Goal: Task Accomplishment & Management: Manage account settings

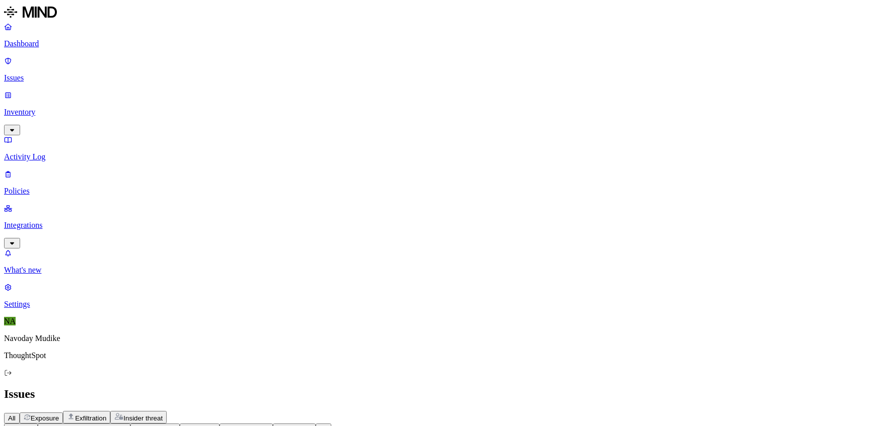
click at [409, 388] on h2 "Issues" at bounding box center [435, 395] width 862 height 14
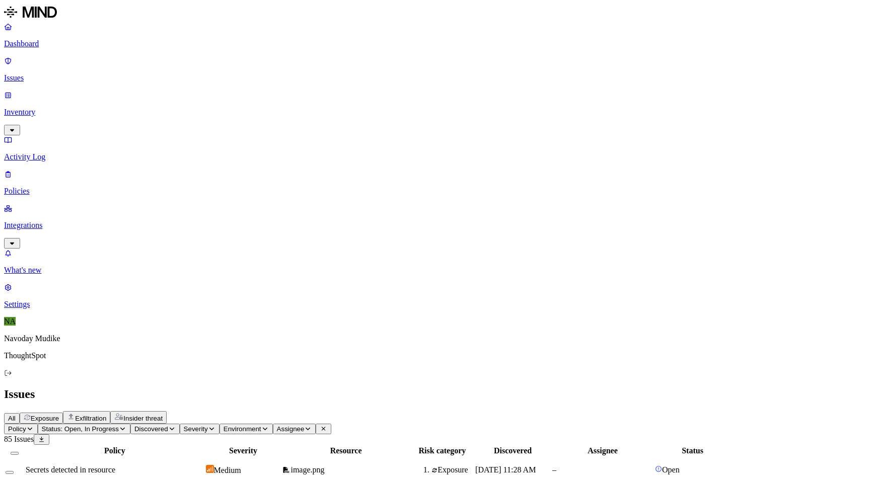
click at [528, 388] on div "Issues" at bounding box center [435, 395] width 862 height 14
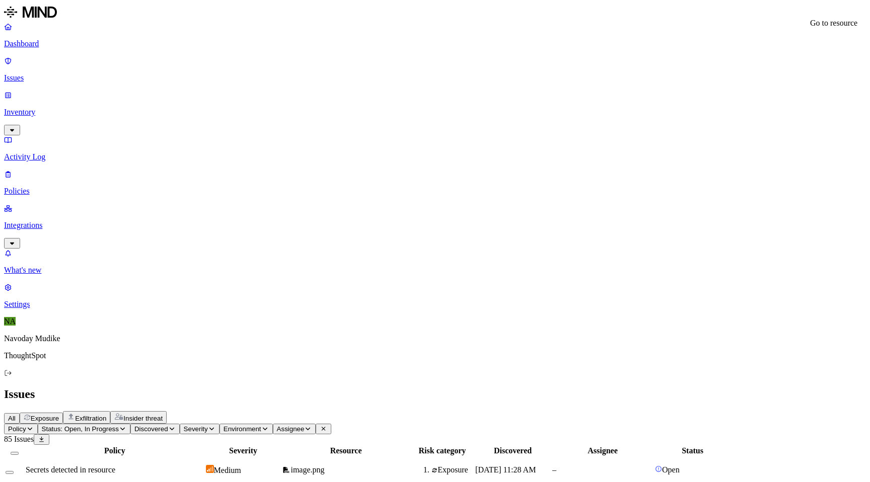
click at [538, 388] on div "Issues" at bounding box center [435, 395] width 862 height 14
click at [115, 426] on span "Secrets detected in resource" at bounding box center [71, 470] width 90 height 9
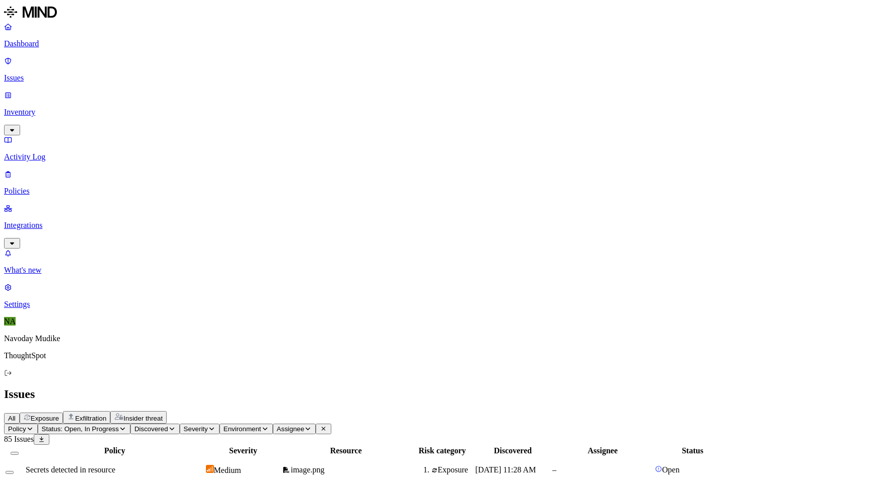
click at [593, 388] on div "Issues" at bounding box center [435, 395] width 862 height 14
click at [204, 426] on div "Secrets detected in resource" at bounding box center [115, 470] width 178 height 9
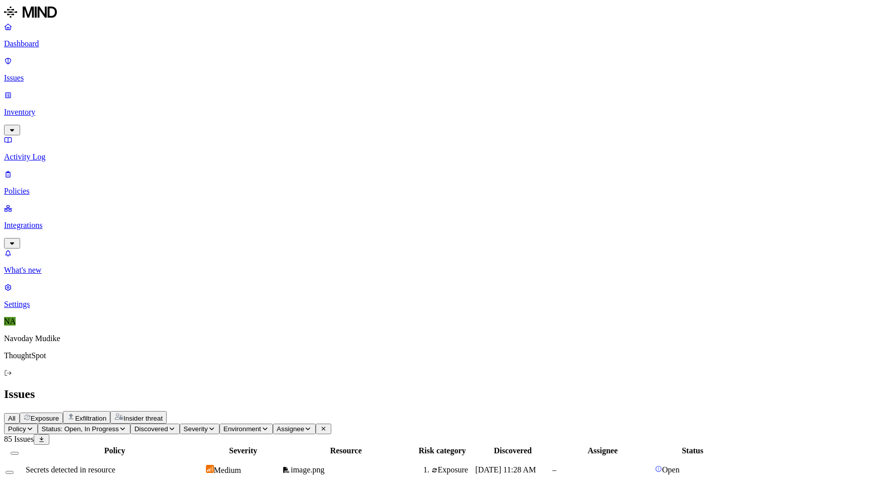
click at [508, 411] on div "All Exposure Exfiltration Insider threat" at bounding box center [435, 417] width 862 height 13
click at [383, 388] on div "Issues" at bounding box center [435, 395] width 862 height 14
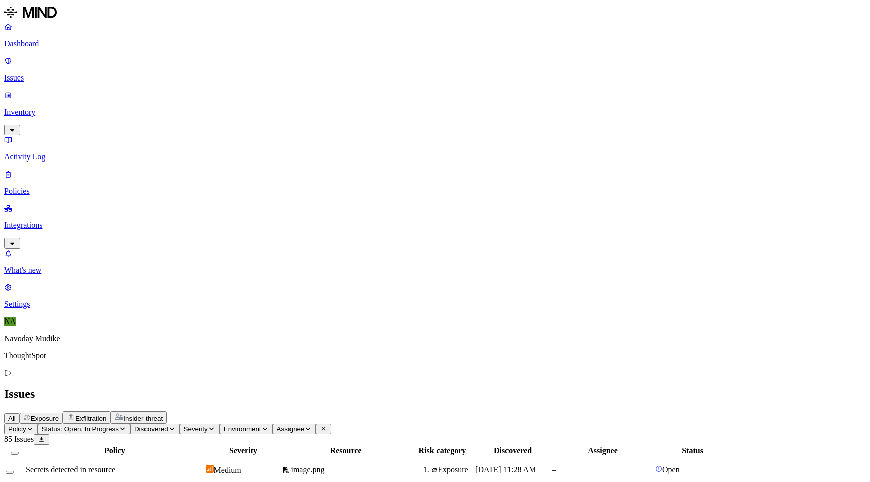
click at [502, 388] on h2 "Issues" at bounding box center [435, 395] width 862 height 14
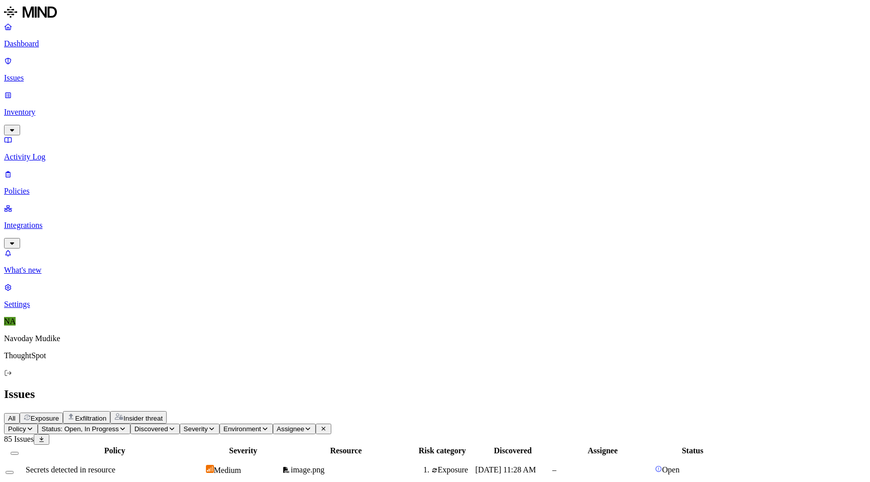
click at [527, 411] on div "All Exposure Exfiltration Insider threat" at bounding box center [435, 417] width 862 height 13
click at [526, 411] on div "All Exposure Exfiltration Insider threat" at bounding box center [435, 417] width 862 height 13
click at [604, 411] on div "All Exposure Exfiltration Insider threat" at bounding box center [435, 417] width 862 height 13
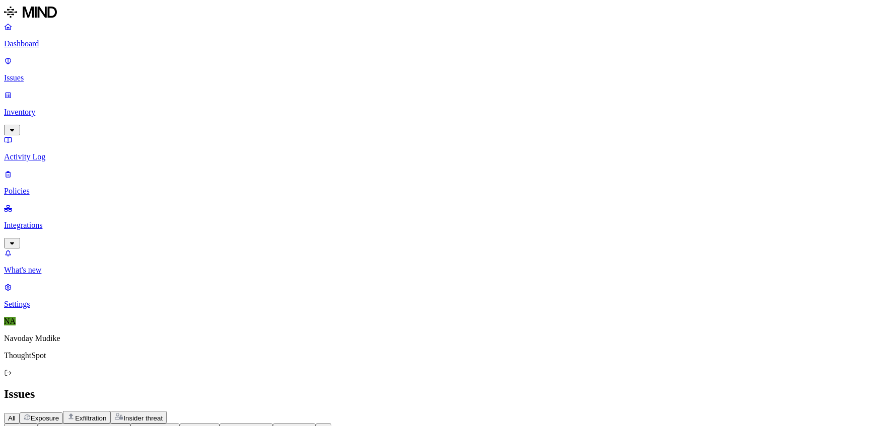
click at [542, 388] on div "Issues" at bounding box center [435, 395] width 862 height 14
click at [579, 388] on h2 "Issues" at bounding box center [435, 395] width 862 height 14
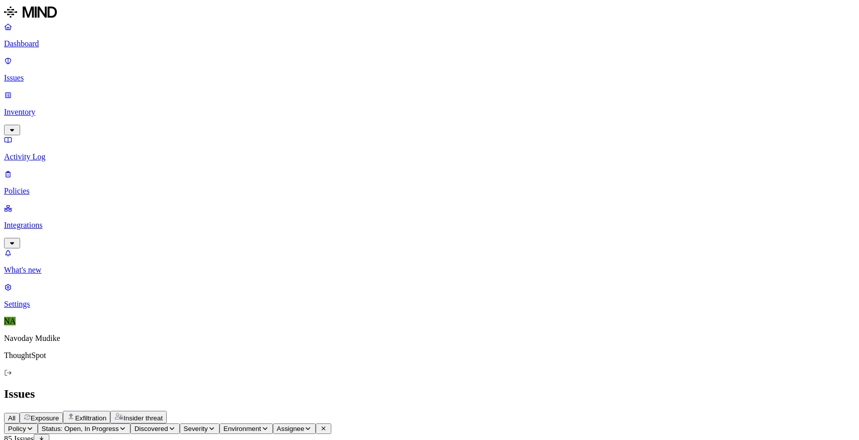
click at [119, 425] on span "Status: Open, In Progress" at bounding box center [80, 429] width 77 height 8
click at [182, 98] on button "button" at bounding box center [186, 92] width 8 height 11
click at [627, 411] on div "All Exposure Exfiltration Insider threat" at bounding box center [429, 417] width 851 height 13
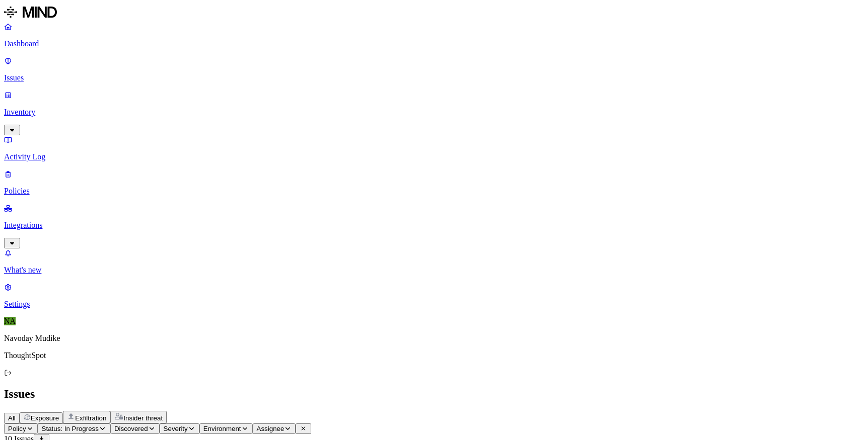
click at [163, 61] on html "Dashboard Issues Inventory Activity Log Policies Integrations What's new 1 Sett…" at bounding box center [429, 370] width 859 height 741
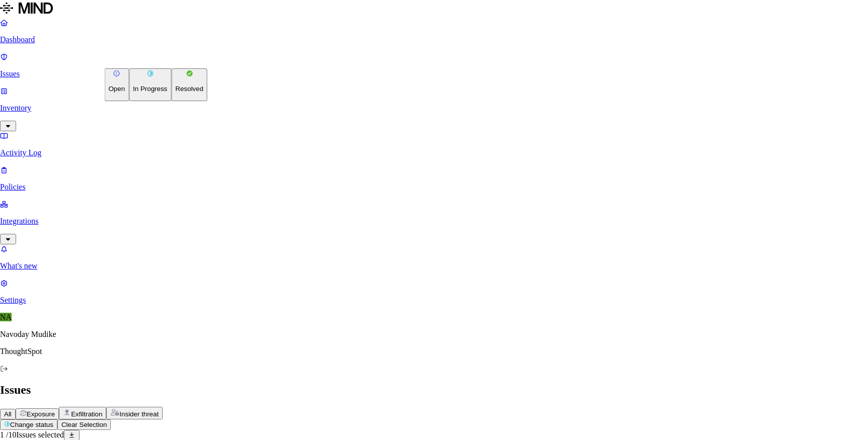
click at [175, 93] on p "Resolved" at bounding box center [189, 89] width 28 height 8
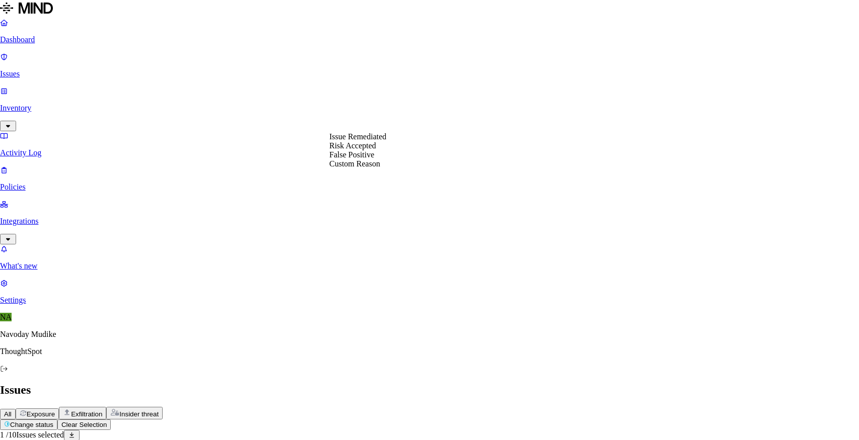
select select "Issue Remediated"
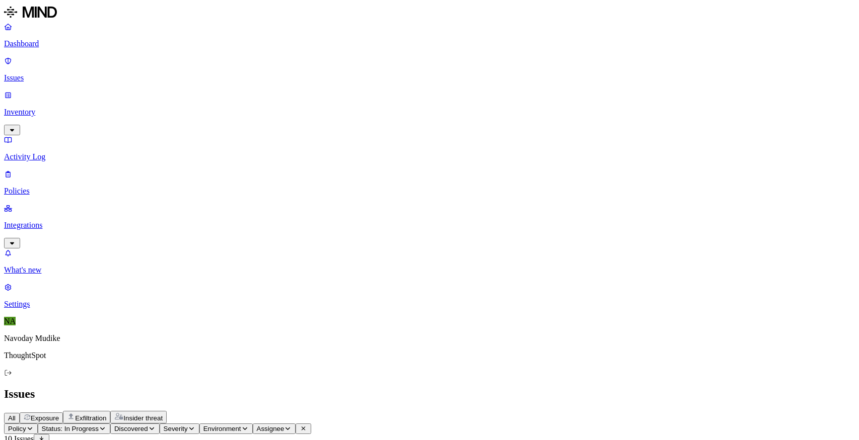
click at [533, 411] on div "All Exposure Exfiltration Insider threat" at bounding box center [429, 417] width 851 height 13
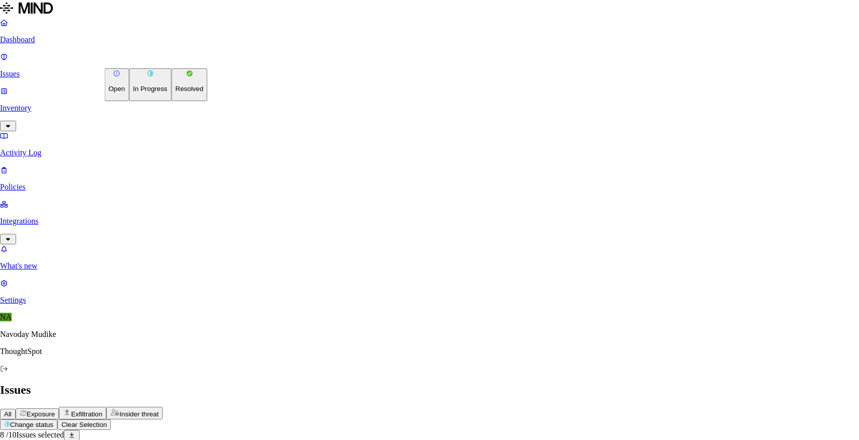
click at [157, 57] on html "Dashboard Issues Inventory Activity Log Policies Integrations What's new 1 Sett…" at bounding box center [429, 353] width 859 height 707
click at [175, 93] on p "Resolved" at bounding box center [189, 89] width 28 height 8
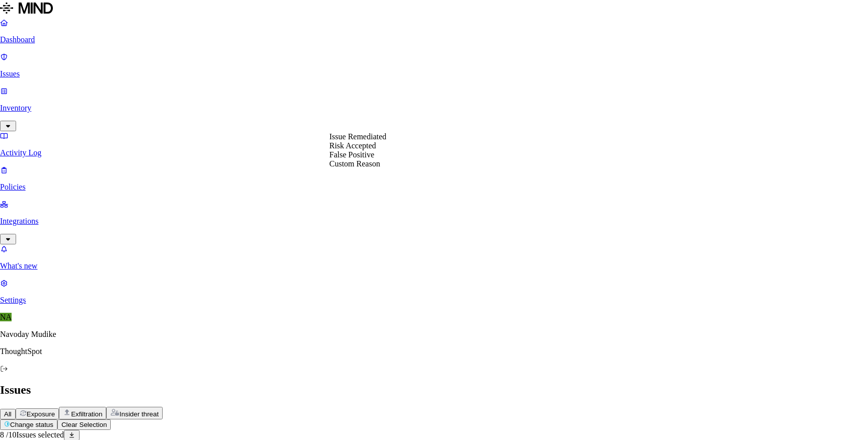
select select "Issue Remediated"
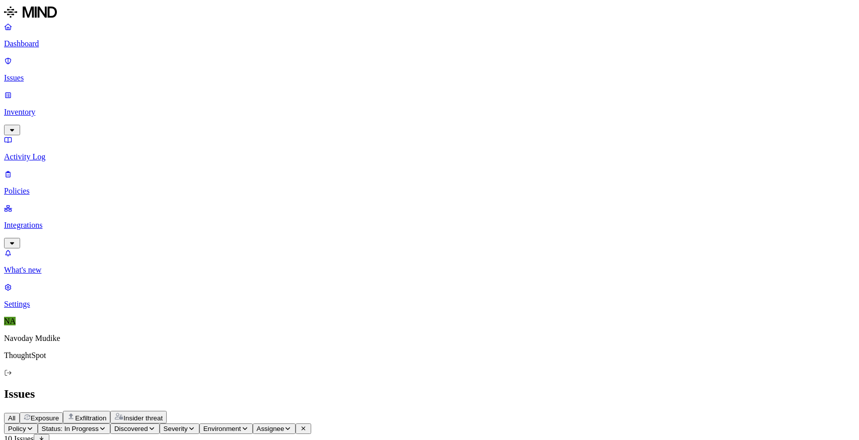
click at [40, 73] on p "Issues" at bounding box center [429, 77] width 851 height 9
click at [130, 424] on button "Status: Open, In Progress" at bounding box center [84, 429] width 93 height 11
click at [182, 116] on button "button" at bounding box center [186, 112] width 8 height 11
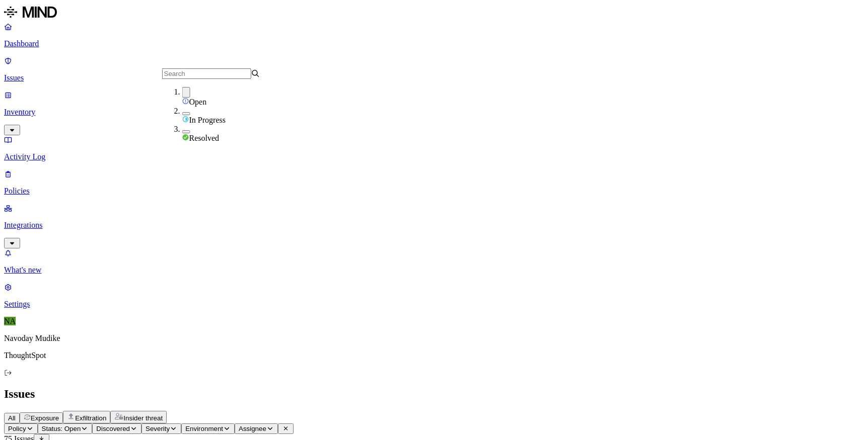
click at [577, 388] on div "Issues" at bounding box center [429, 395] width 851 height 14
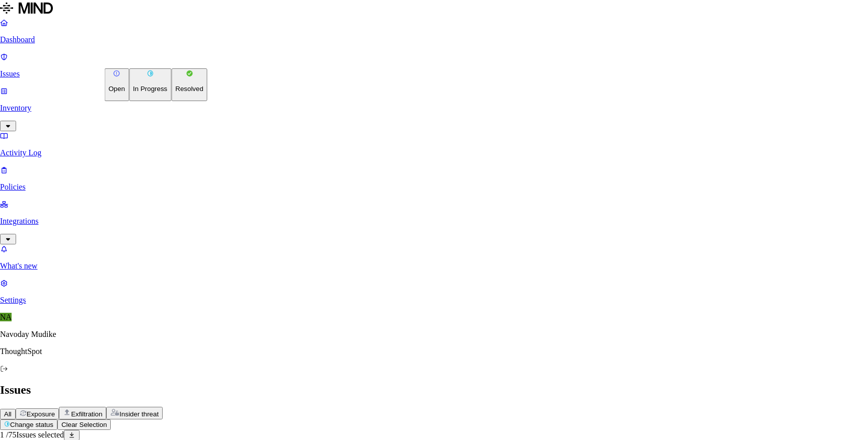
click at [175, 93] on p "Resolved" at bounding box center [189, 89] width 28 height 8
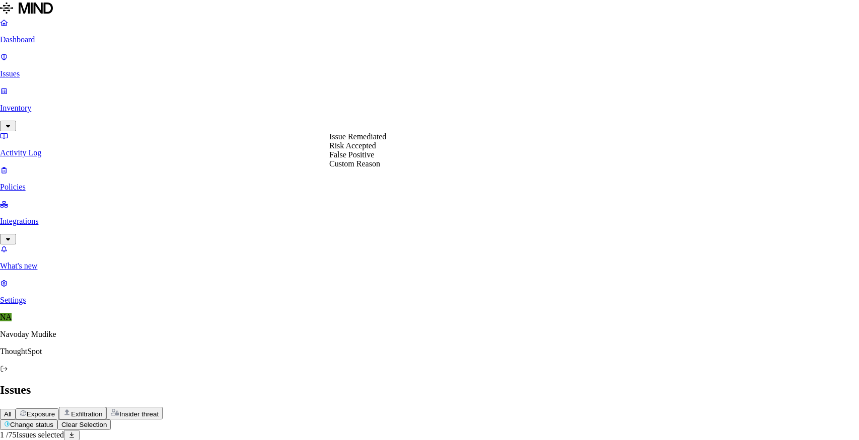
select select "Issue Remediated"
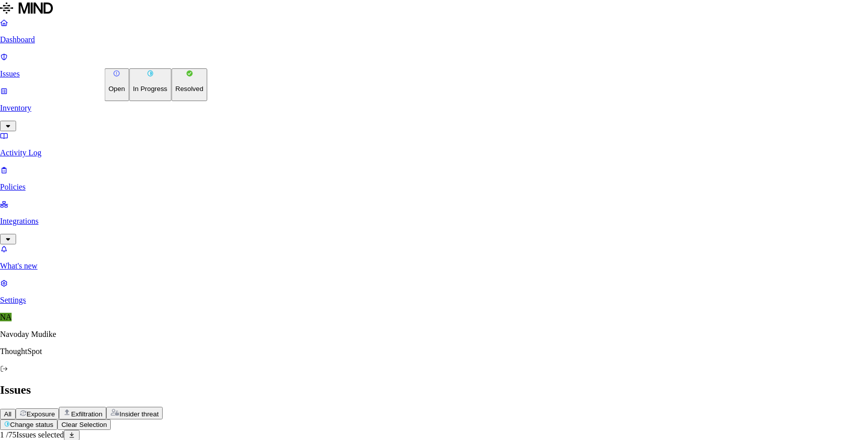
click at [171, 101] on button "Resolved" at bounding box center [189, 84] width 36 height 33
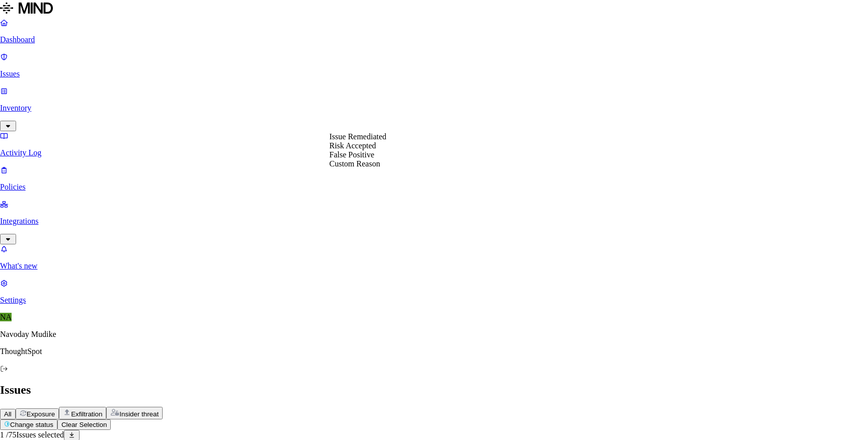
select select "Issue Remediated"
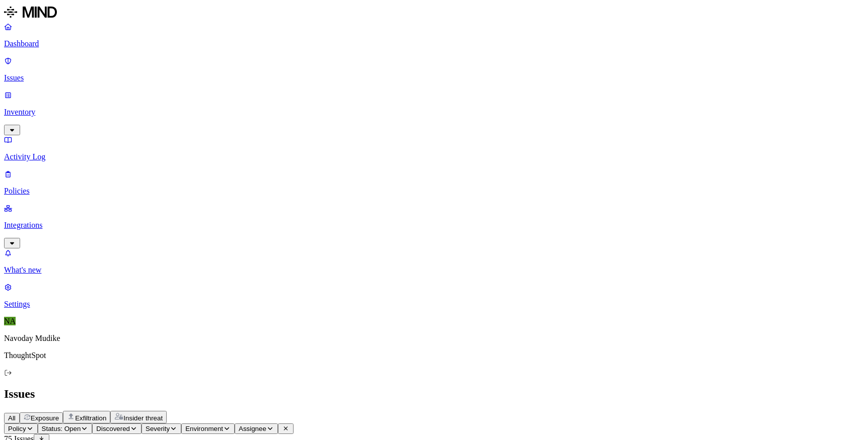
click at [551, 411] on div "All Exposure Exfiltration Insider threat" at bounding box center [429, 417] width 851 height 13
click at [636, 411] on div "All Exposure Exfiltration Insider threat" at bounding box center [429, 417] width 851 height 13
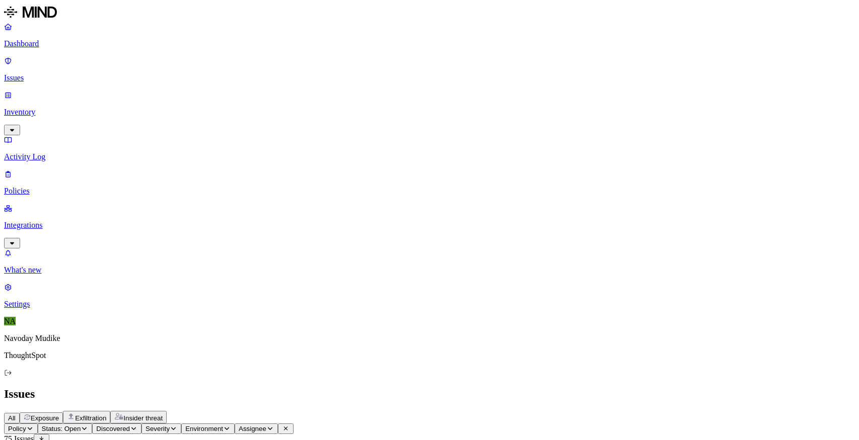
click at [591, 388] on div "Issues" at bounding box center [429, 395] width 851 height 14
click at [16, 127] on icon "button" at bounding box center [12, 130] width 8 height 7
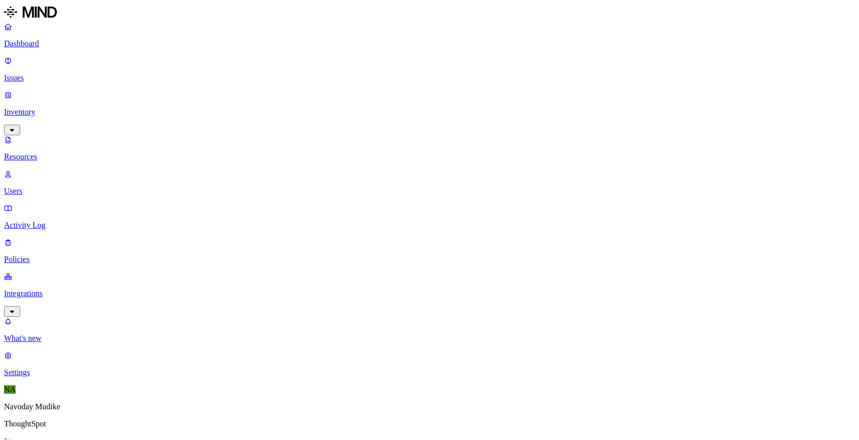
click at [55, 187] on p "Users" at bounding box center [429, 191] width 851 height 9
paste input "Dhinesh"
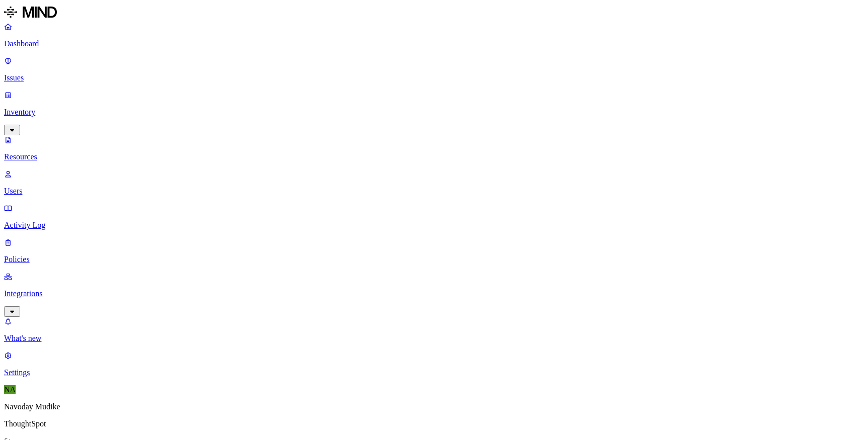
paste input "Utkar"
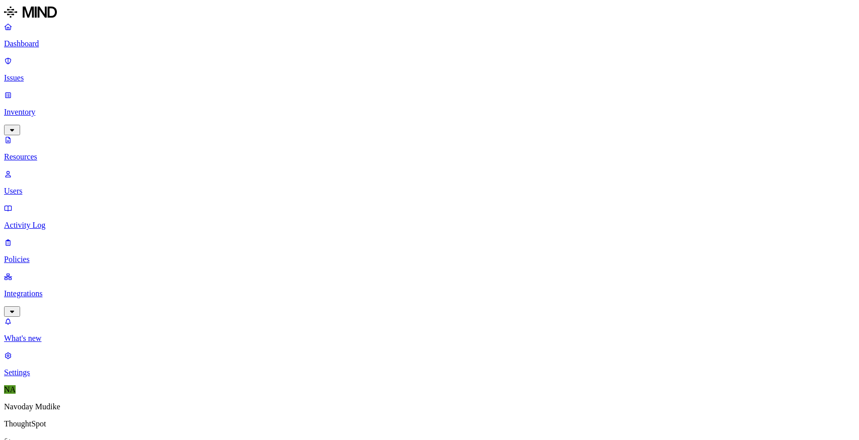
type input "nitin"
click at [41, 73] on p "Issues" at bounding box center [429, 77] width 851 height 9
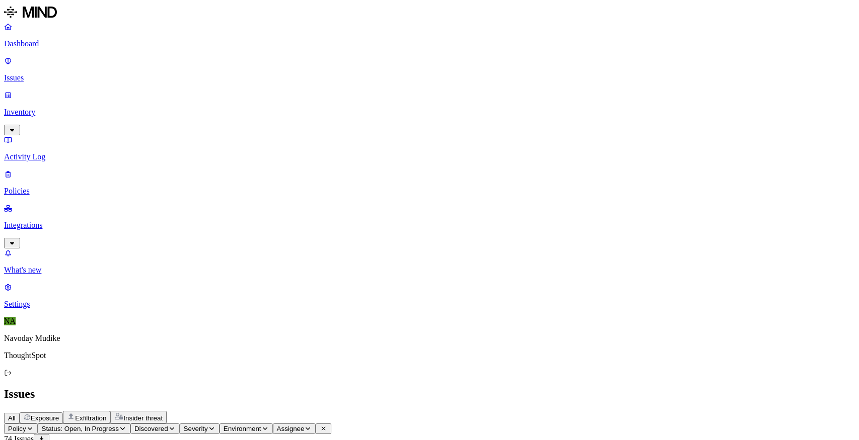
click at [59, 415] on span "Exposure" at bounding box center [45, 419] width 28 height 8
click at [461, 411] on div "All Exposure Exfiltration Insider threat" at bounding box center [429, 417] width 851 height 13
click at [106, 415] on span "Exfiltration" at bounding box center [90, 419] width 31 height 8
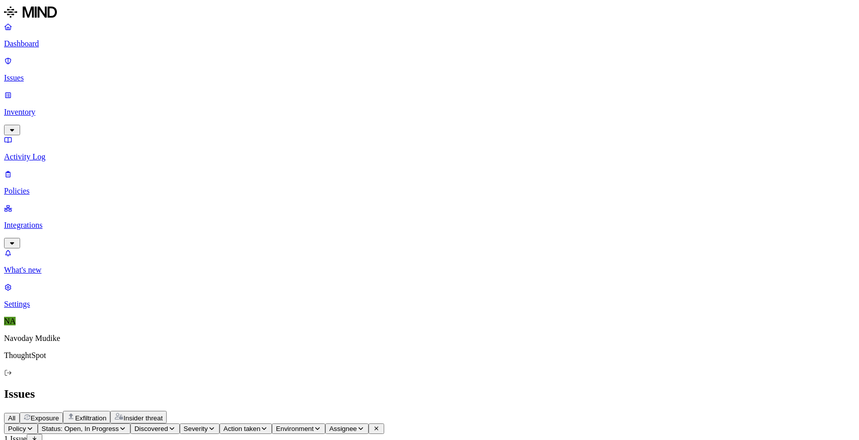
click at [59, 415] on span "Exposure" at bounding box center [45, 419] width 28 height 8
click at [556, 411] on div "All Exposure Exfiltration Insider threat" at bounding box center [429, 417] width 851 height 13
click at [16, 415] on span "All" at bounding box center [12, 419] width 8 height 8
click at [475, 411] on div "All Exposure Exfiltration Insider threat" at bounding box center [429, 417] width 851 height 13
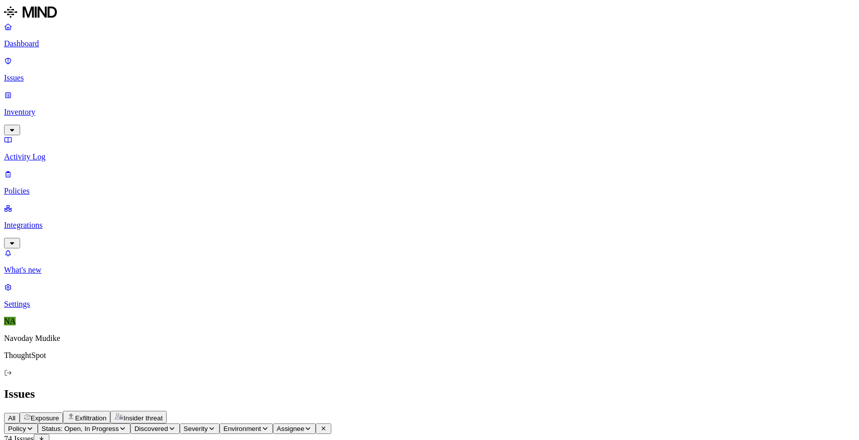
scroll to position [287, 0]
click at [106, 415] on span "Exfiltration" at bounding box center [90, 419] width 31 height 8
click at [126, 426] on icon "button" at bounding box center [123, 429] width 8 height 6
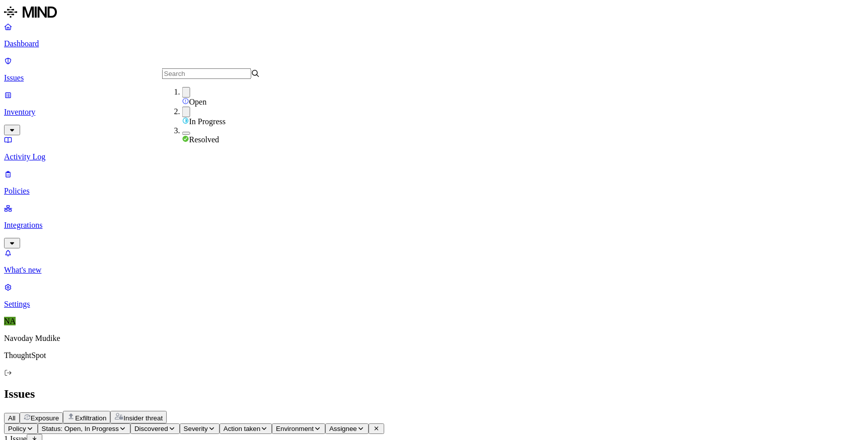
click at [182, 132] on button "button" at bounding box center [186, 133] width 8 height 3
click at [59, 415] on span "Exposure" at bounding box center [45, 419] width 28 height 8
click at [106, 415] on span "Exfiltration" at bounding box center [90, 419] width 31 height 8
click at [162, 424] on button "Status: Open, In Progress, Resolved" at bounding box center [100, 429] width 124 height 11
click at [165, 129] on div "Open In Progress Resolved" at bounding box center [211, 104] width 98 height 50
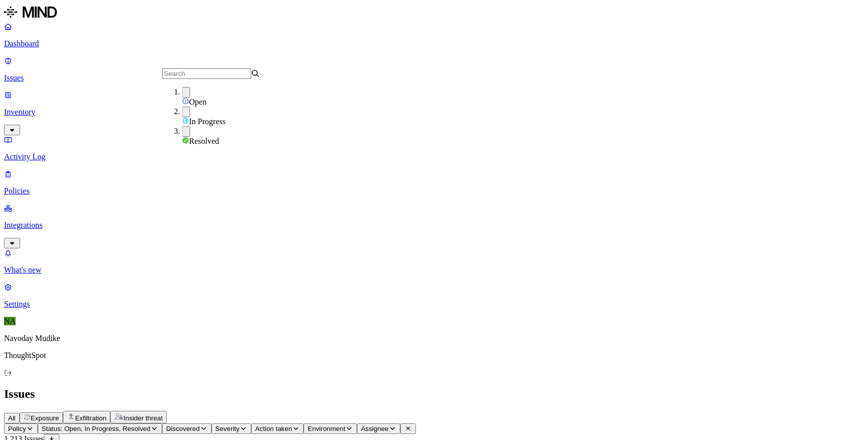
click at [182, 133] on button "button" at bounding box center [186, 131] width 8 height 11
click at [552, 411] on div "All Exposure Exfiltration Insider threat" at bounding box center [429, 417] width 851 height 13
click at [27, 40] on p "Dashboard" at bounding box center [429, 43] width 851 height 9
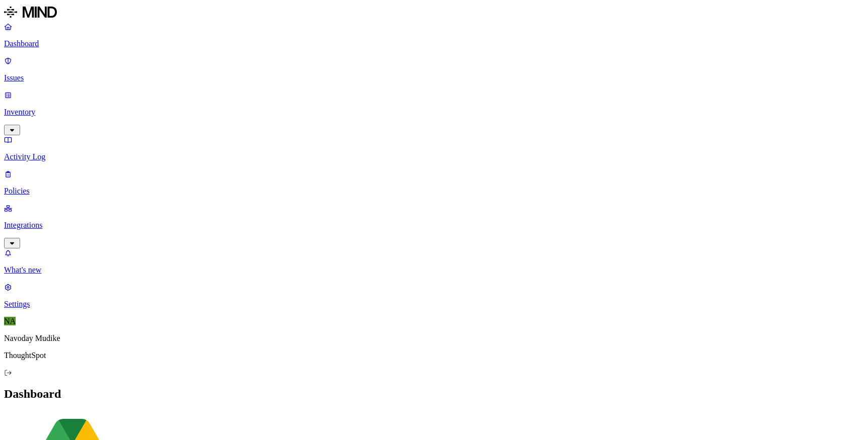
click at [77, 284] on nav "Dashboard Issues Inventory Activity Log Policies Integrations What's new 1 Sett…" at bounding box center [429, 165] width 851 height 287
click at [49, 125] on div "Dashboard Issues Inventory Activity Log Policies Integrations" at bounding box center [429, 135] width 851 height 227
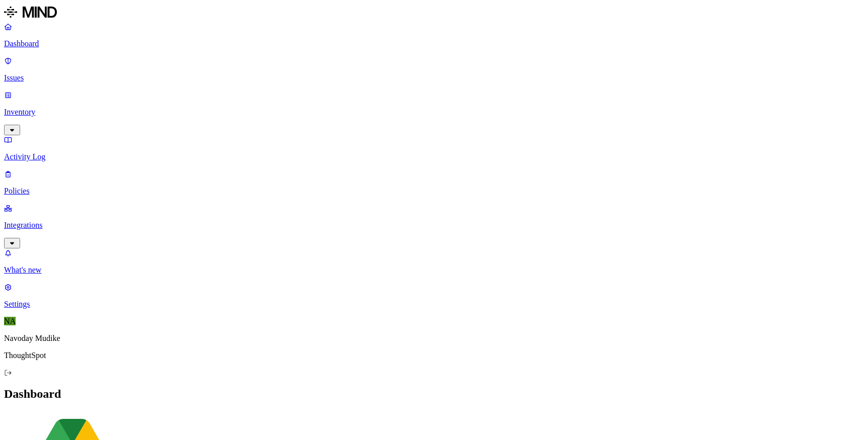
click at [50, 187] on p "Policies" at bounding box center [429, 191] width 851 height 9
click at [93, 422] on input "text" at bounding box center [48, 427] width 89 height 11
type input "risky"
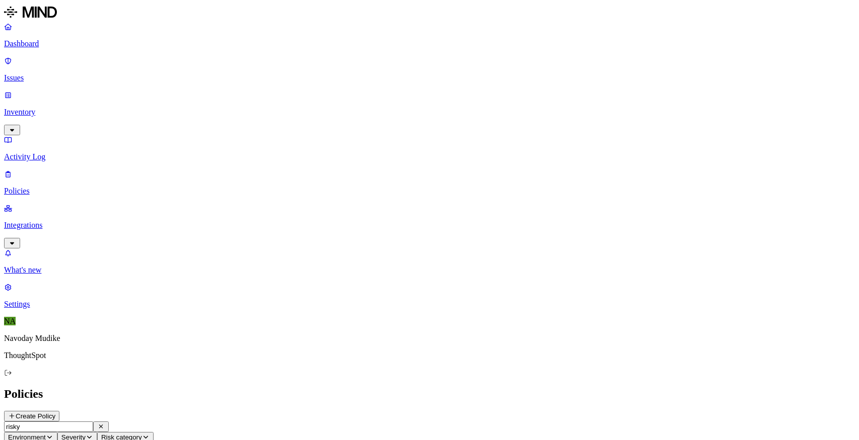
scroll to position [128, 0]
click at [604, 422] on header "risky Environment Severity Risk category 5 Rules" at bounding box center [429, 437] width 851 height 30
click at [36, 73] on p "Issues" at bounding box center [429, 77] width 851 height 9
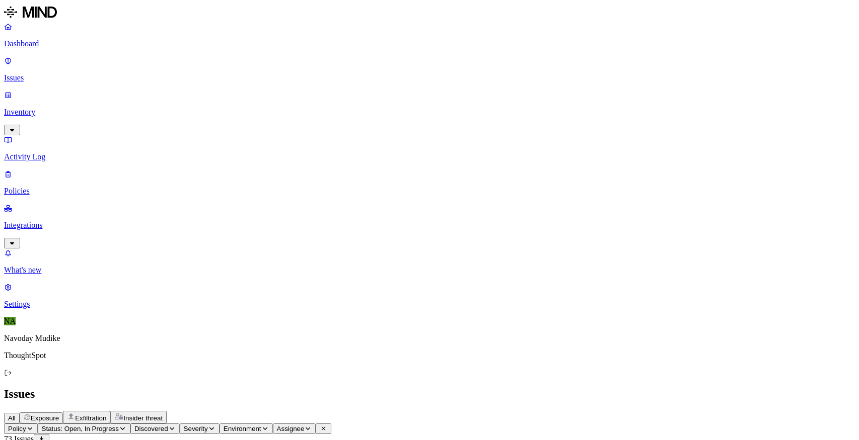
click at [632, 411] on div "All Exposure Exfiltration Insider threat" at bounding box center [429, 417] width 851 height 13
click at [488, 388] on div "Issues" at bounding box center [429, 395] width 851 height 14
click at [51, 170] on link "Policies" at bounding box center [429, 183] width 851 height 26
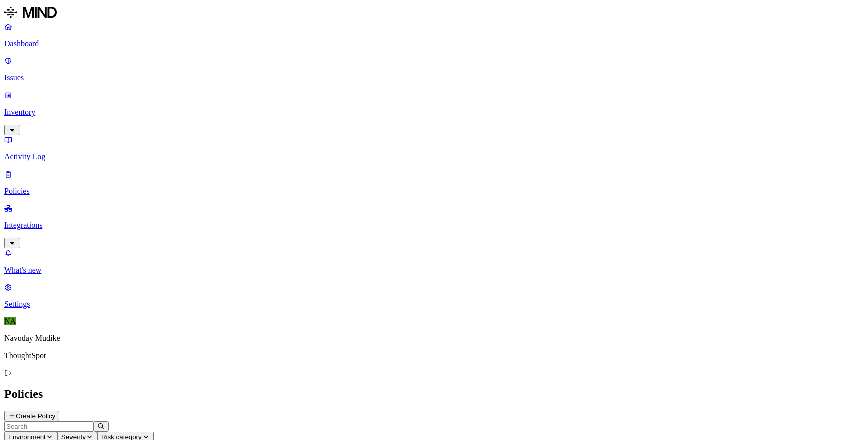
click at [93, 422] on input "text" at bounding box center [48, 427] width 89 height 11
type input "risky"
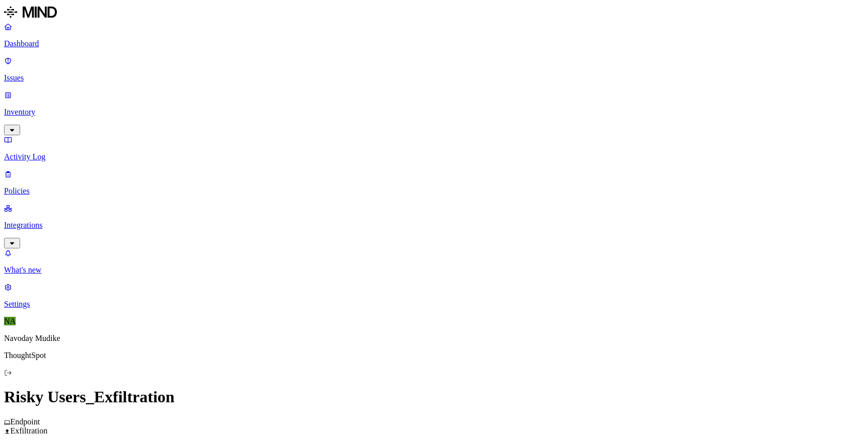
scroll to position [506, 0]
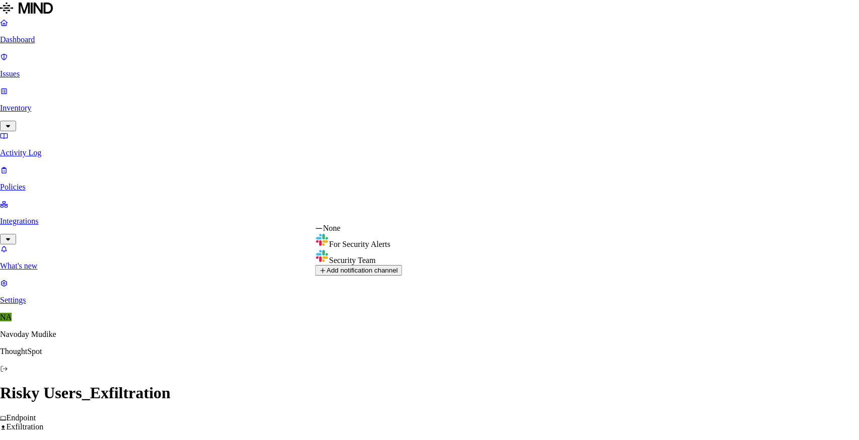
select select "0192912a-8733-7a20-a02b-50575f4bc7a6"
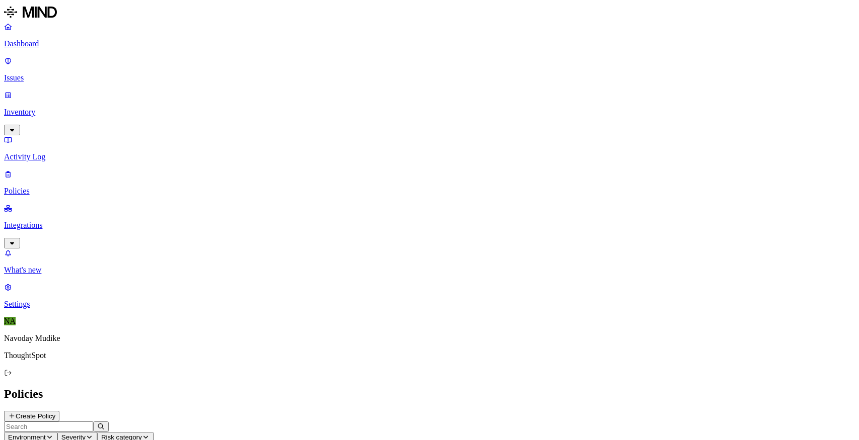
click at [42, 73] on p "Issues" at bounding box center [429, 77] width 851 height 9
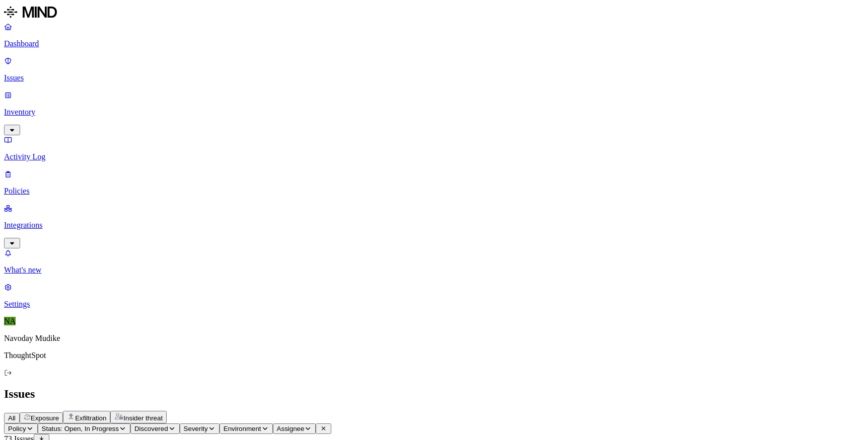
click at [61, 187] on p "Policies" at bounding box center [429, 191] width 851 height 9
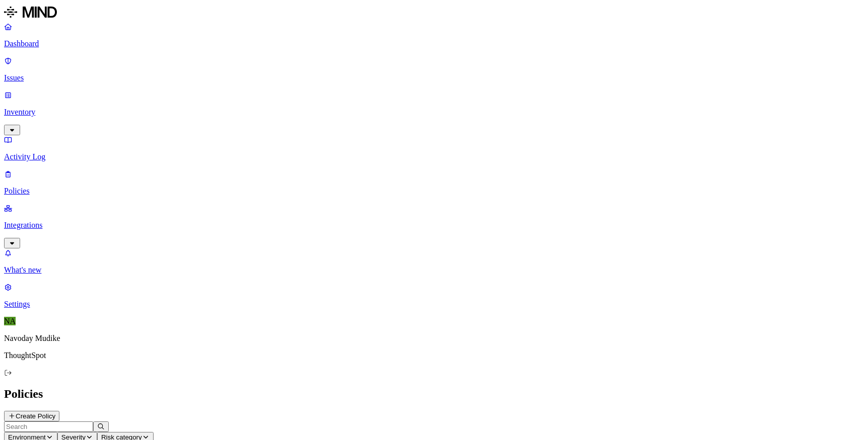
click at [93, 422] on input "text" at bounding box center [48, 427] width 89 height 11
paste input "Secrets detected in resource"
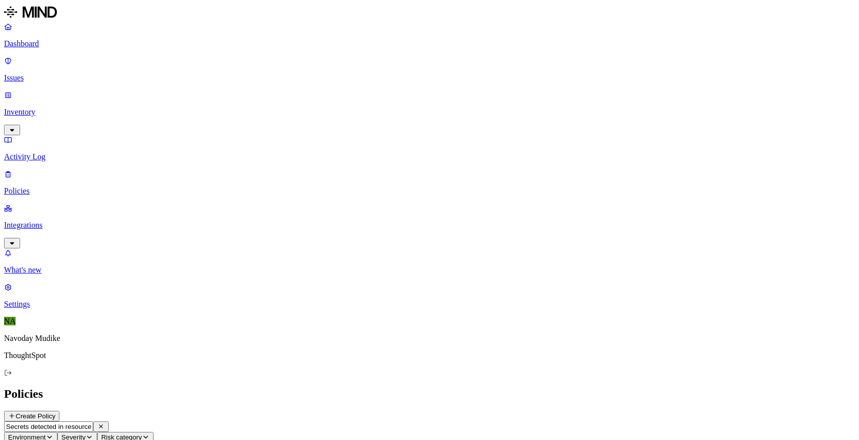
scroll to position [5, 0]
click at [93, 422] on input "Secrets detected in resource" at bounding box center [48, 427] width 89 height 11
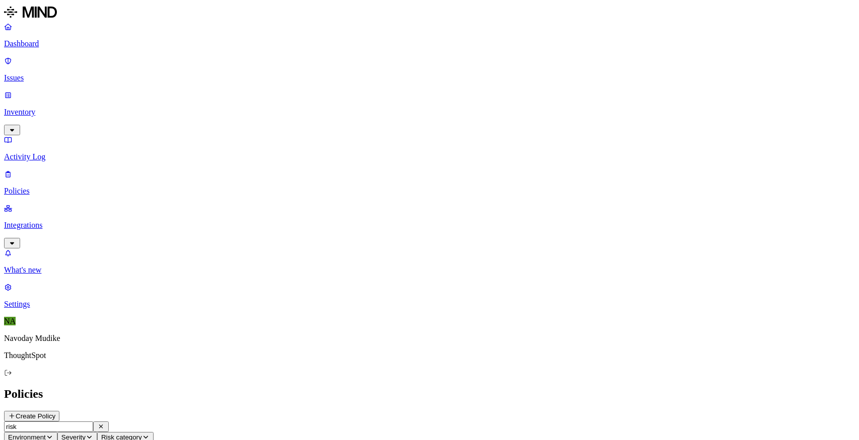
type input "risk"
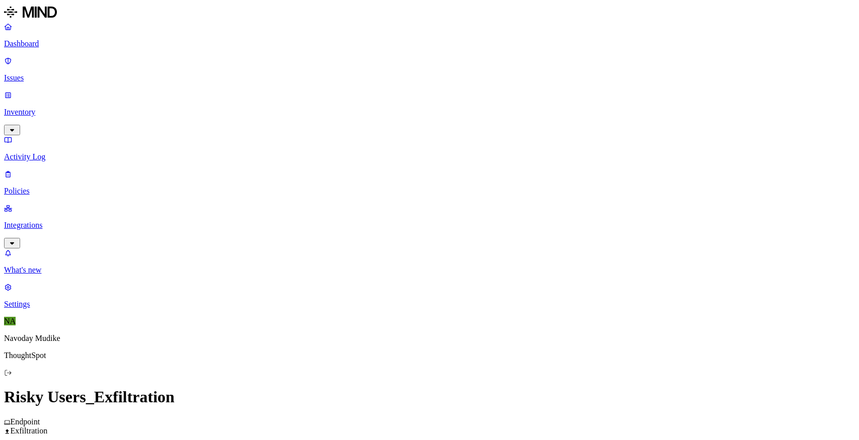
scroll to position [506, 0]
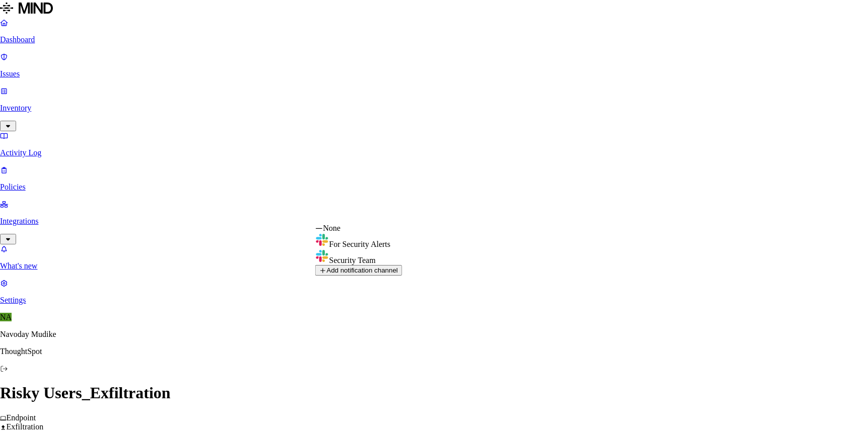
select select "0192912a-8733-7a20-a02b-50575f4bc7a6"
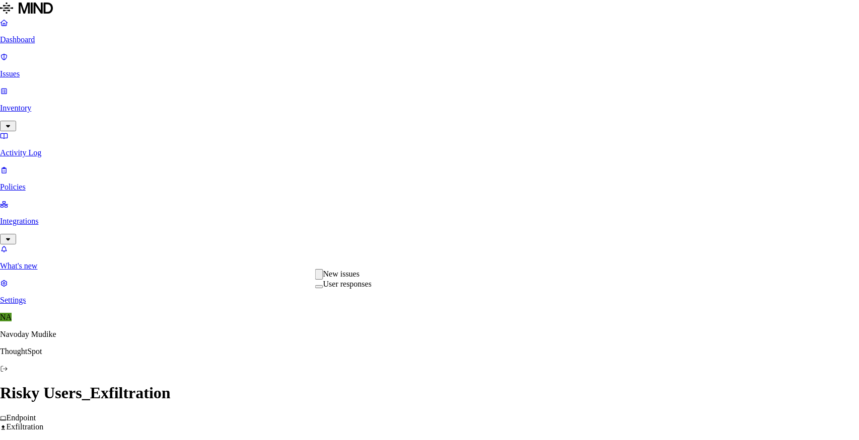
click at [372, 280] on div "New issues" at bounding box center [343, 274] width 56 height 11
click at [366, 288] on label "User responses" at bounding box center [347, 284] width 48 height 9
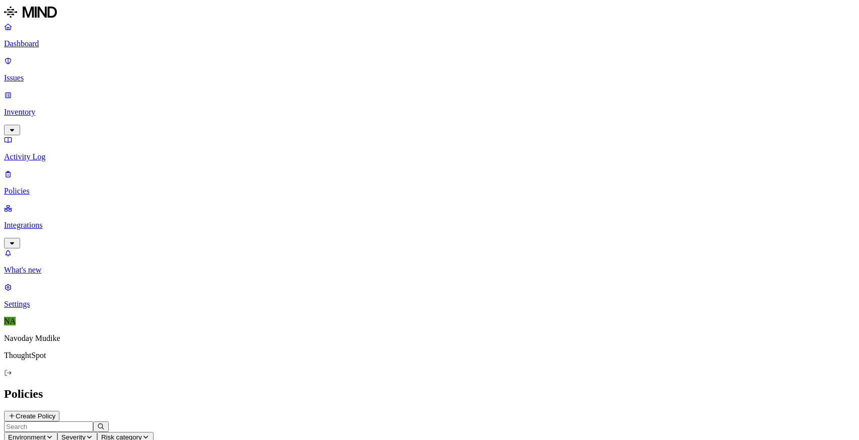
click at [93, 422] on input "text" at bounding box center [48, 427] width 89 height 11
type input "risky"
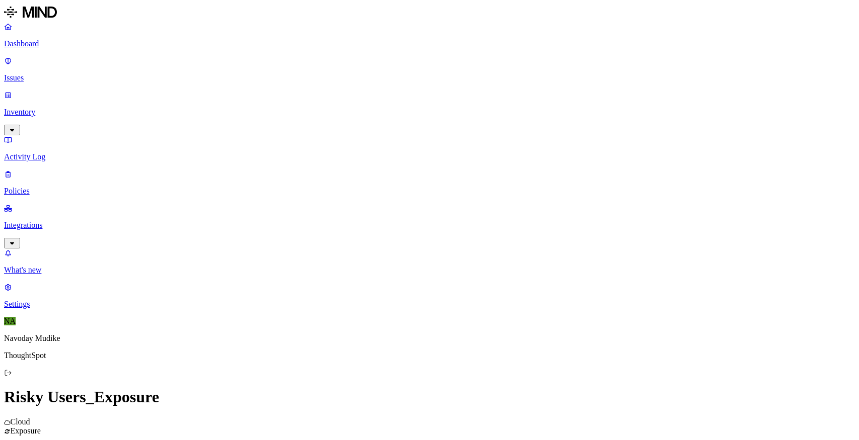
scroll to position [339, 0]
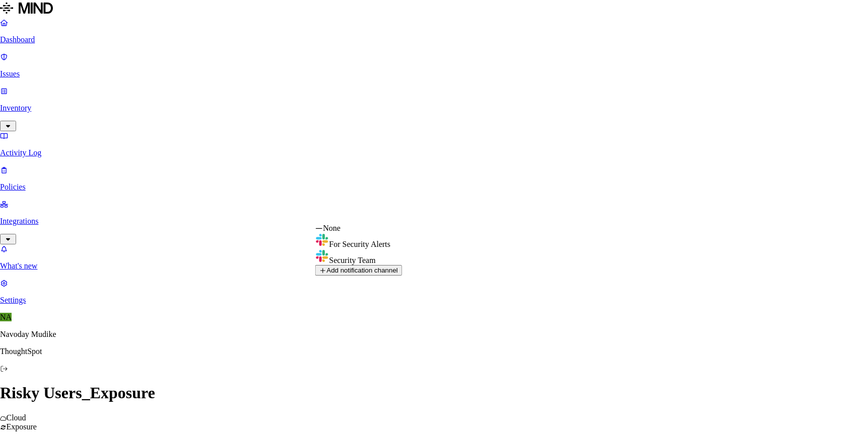
select select "0192912a-8733-7a20-a02b-50575f4bc7a6"
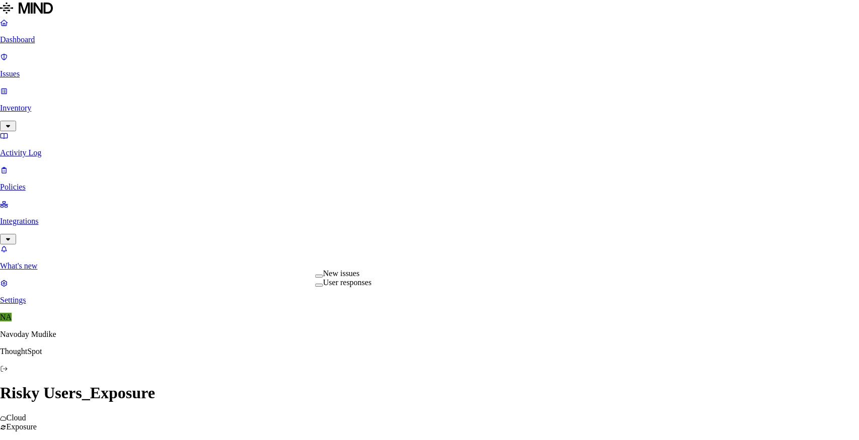
click at [372, 277] on div "New issues" at bounding box center [343, 273] width 56 height 9
click at [359, 287] on div "New issues User responses" at bounding box center [343, 278] width 56 height 18
click at [357, 287] on label "User responses" at bounding box center [347, 283] width 48 height 9
click at [356, 278] on span "New issues" at bounding box center [343, 273] width 56 height 9
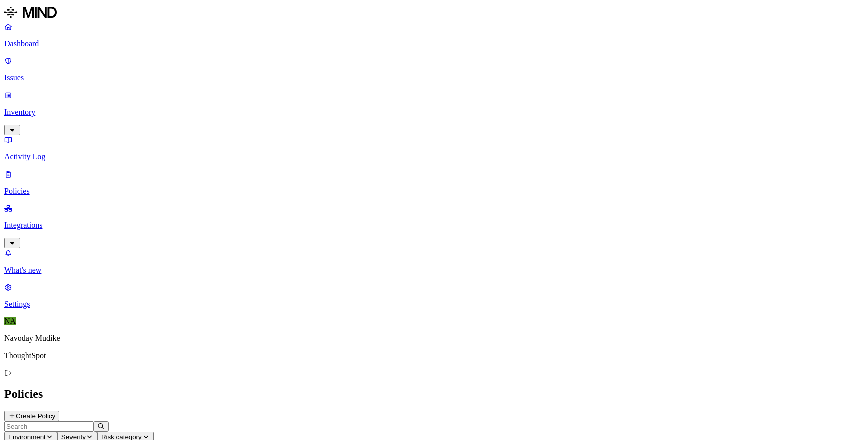
click at [450, 388] on div "Policies Create Policy" at bounding box center [429, 405] width 851 height 34
click at [11, 64] on icon at bounding box center [8, 61] width 6 height 7
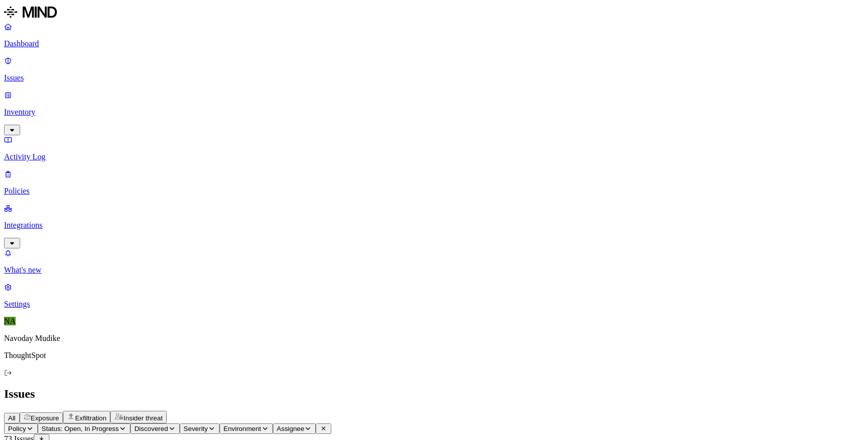
click at [494, 411] on div "All Exposure Exfiltration Insider threat" at bounding box center [429, 417] width 851 height 13
click at [555, 388] on h2 "Issues" at bounding box center [429, 395] width 851 height 14
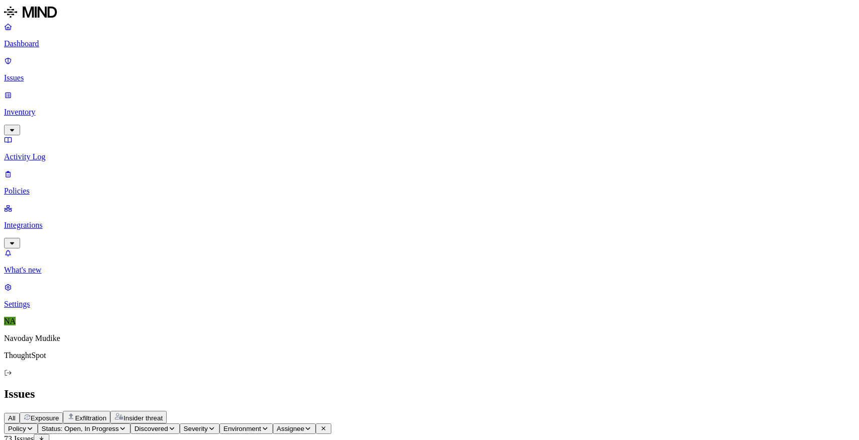
drag, startPoint x: 568, startPoint y: 8, endPoint x: 562, endPoint y: 15, distance: 8.9
click at [560, 388] on div "Issues" at bounding box center [429, 395] width 851 height 14
click at [561, 388] on div "Issues" at bounding box center [429, 395] width 851 height 14
click at [548, 411] on div "All Exposure Exfiltration Insider threat" at bounding box center [429, 417] width 851 height 13
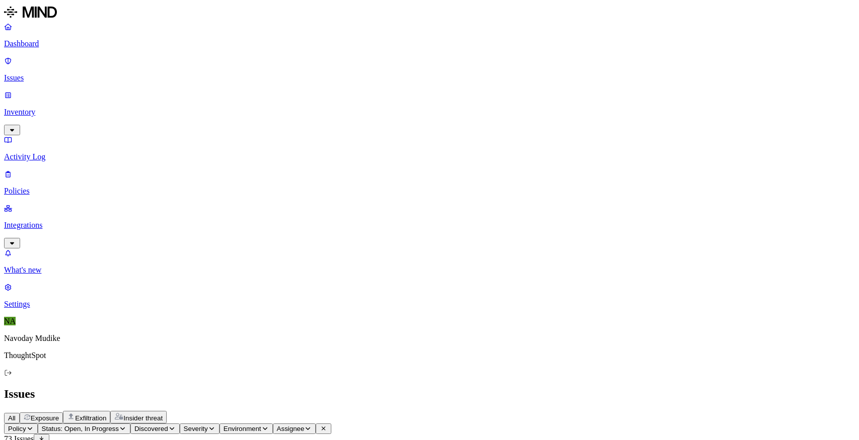
click at [59, 415] on span "Exposure" at bounding box center [45, 419] width 28 height 8
click at [447, 411] on div "All Exposure Exfiltration Insider threat" at bounding box center [429, 417] width 851 height 13
click at [106, 415] on span "Exfiltration" at bounding box center [90, 419] width 31 height 8
click at [487, 411] on div "All Exposure Exfiltration Insider threat" at bounding box center [429, 417] width 851 height 13
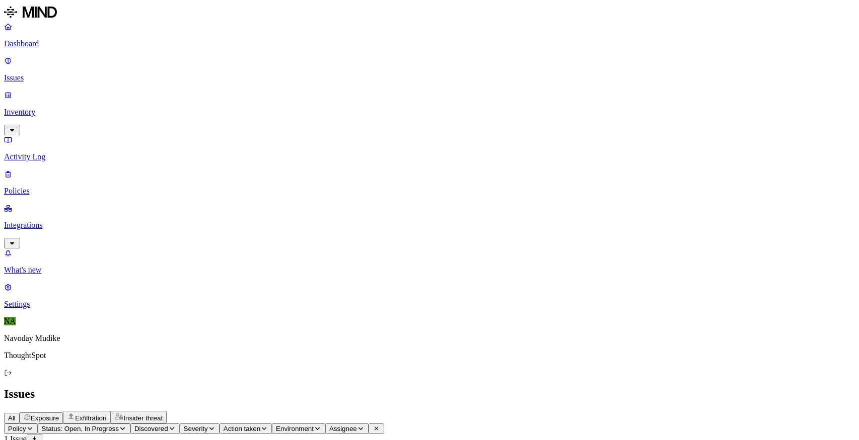
drag, startPoint x: 142, startPoint y: 122, endPoint x: 139, endPoint y: 110, distance: 12.0
click at [146, 60] on html "Dashboard Issues Inventory Activity Log Policies Integrations What's new 1 Sett…" at bounding box center [429, 248] width 859 height 497
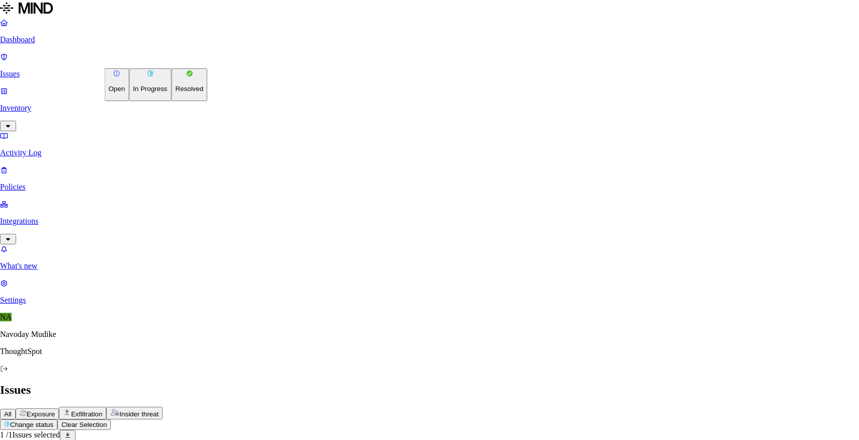
click at [171, 101] on button "Resolved" at bounding box center [189, 84] width 36 height 33
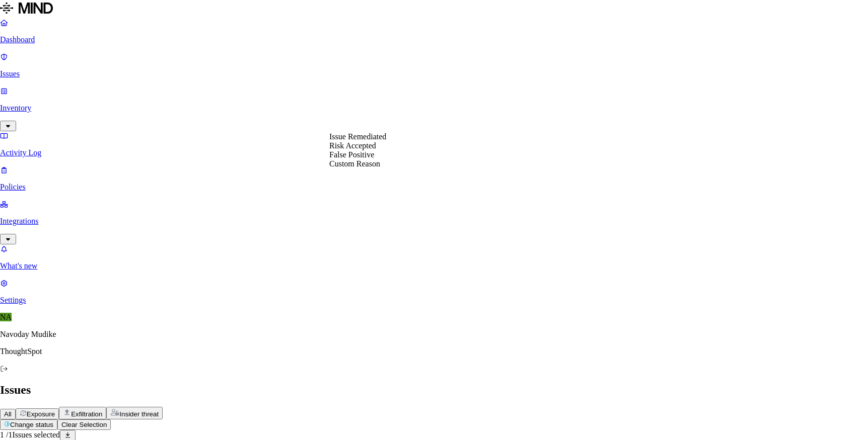
select select "Risk Accepted"
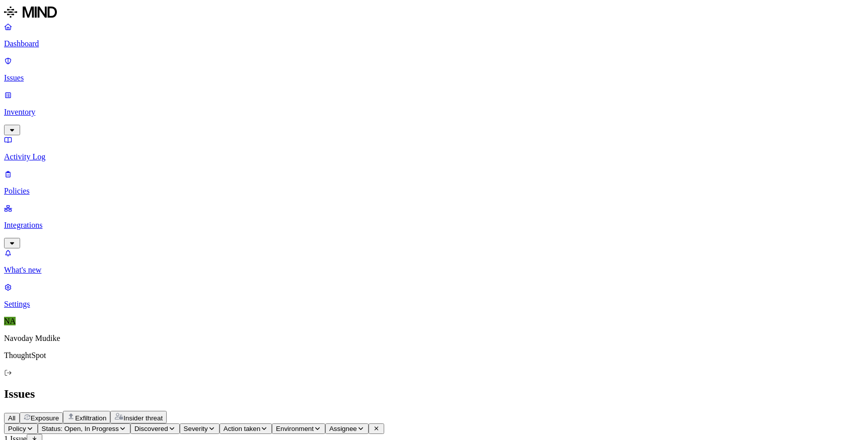
click at [59, 415] on span "Exposure" at bounding box center [45, 419] width 28 height 8
click at [596, 411] on div "All Exposure Exfiltration Insider threat" at bounding box center [429, 417] width 851 height 13
click at [542, 411] on div "All Exposure Exfiltration Insider threat" at bounding box center [429, 417] width 851 height 13
